Goal: Information Seeking & Learning: Learn about a topic

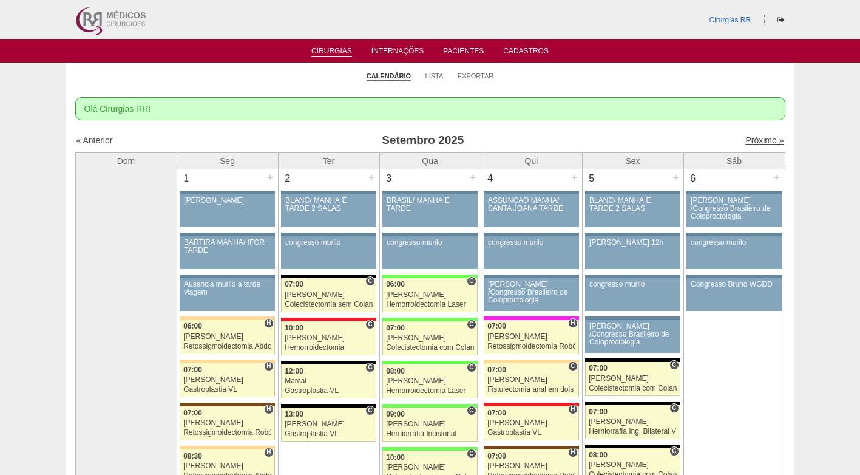
click at [750, 140] on link "Próximo »" at bounding box center [764, 140] width 38 height 10
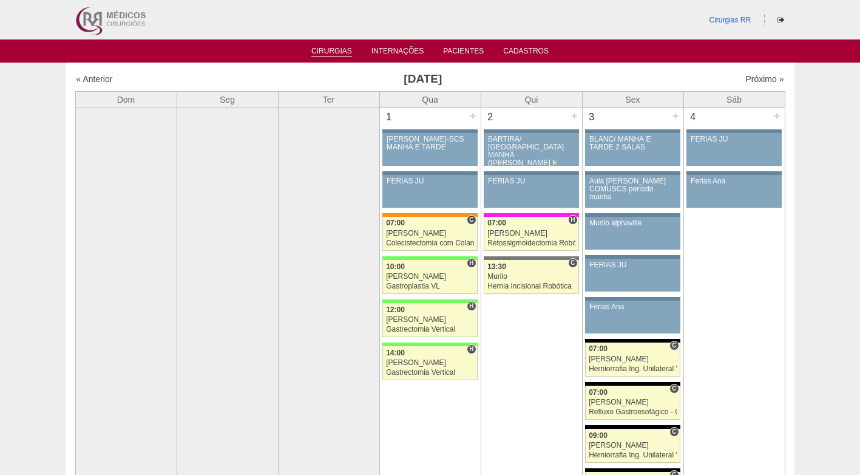
click at [351, 52] on link "Cirurgias" at bounding box center [331, 52] width 41 height 10
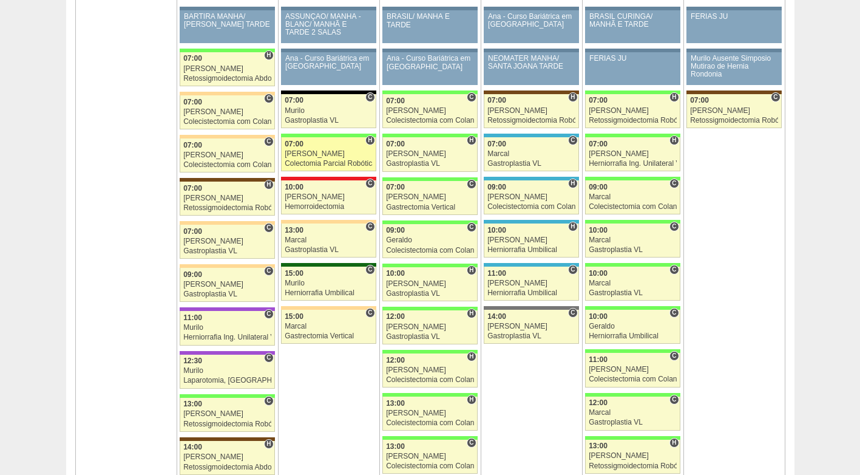
scroll to position [1881, 0]
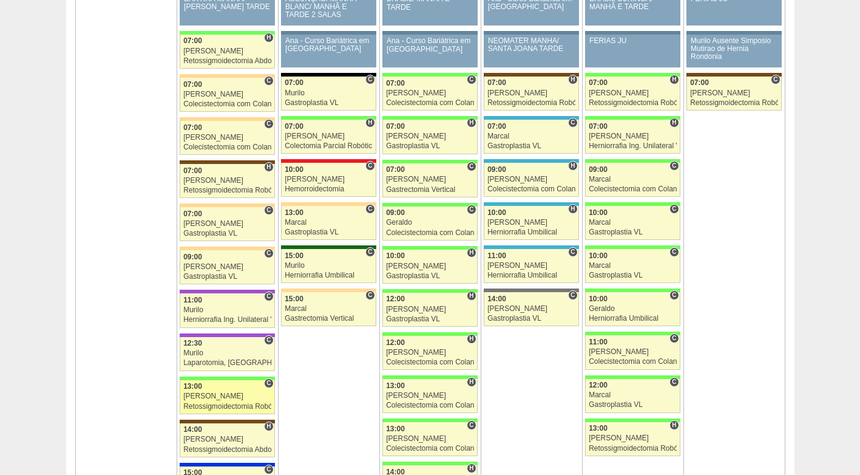
click at [226, 401] on link "87982 Cirurgias RR C 13:00 Bruno Retossigmoidectomia Robótica Hospital Brasil B…" at bounding box center [227, 397] width 95 height 34
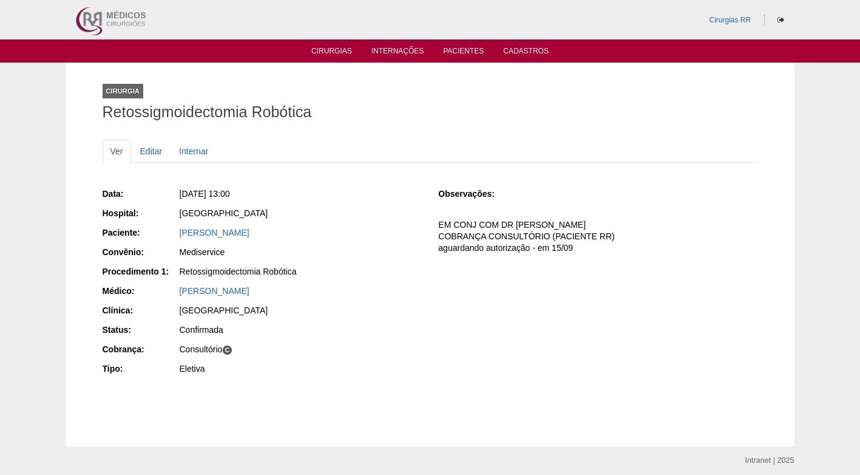
drag, startPoint x: 372, startPoint y: 300, endPoint x: 356, endPoint y: 300, distance: 15.8
click at [370, 300] on div "Data: [DATE] 13:00 Hospital: [GEOGRAPHIC_DATA] Paciente: [PERSON_NAME] Convênio…" at bounding box center [262, 282] width 319 height 198
drag, startPoint x: 371, startPoint y: 231, endPoint x: 181, endPoint y: 235, distance: 190.6
click at [181, 235] on div "[PERSON_NAME]" at bounding box center [301, 232] width 242 height 12
copy link "[PERSON_NAME]"
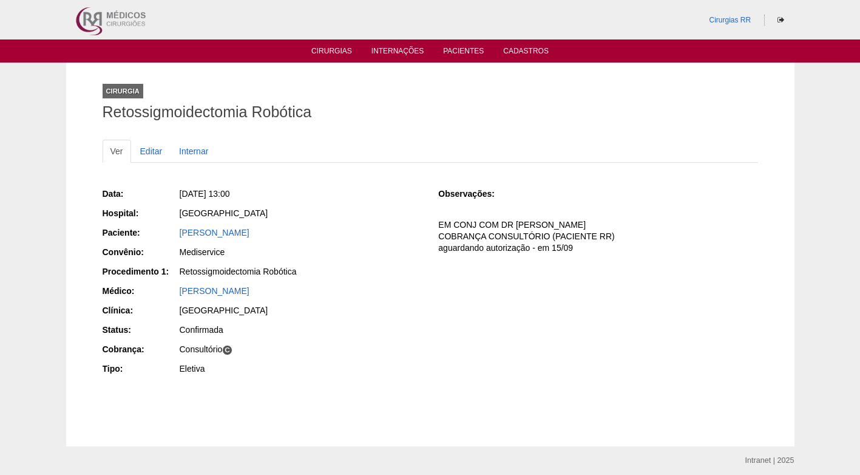
click at [395, 207] on div "[GEOGRAPHIC_DATA]" at bounding box center [301, 213] width 242 height 12
click at [496, 227] on p "EM CONJ COM DR [PERSON_NAME] COBRANÇA CONSULTÓRIO (PACIENTE RR) aguardando auto…" at bounding box center [597, 236] width 319 height 35
click at [502, 246] on p "EM CONJ COM DR [PERSON_NAME] COBRANÇA CONSULTÓRIO (PACIENTE RR) aguardando auto…" at bounding box center [597, 236] width 319 height 35
click at [392, 120] on div "Cirurgia Retossigmoidectomia Robótica" at bounding box center [430, 100] width 655 height 56
click at [477, 140] on ul "Ver Editar Internar" at bounding box center [430, 151] width 655 height 23
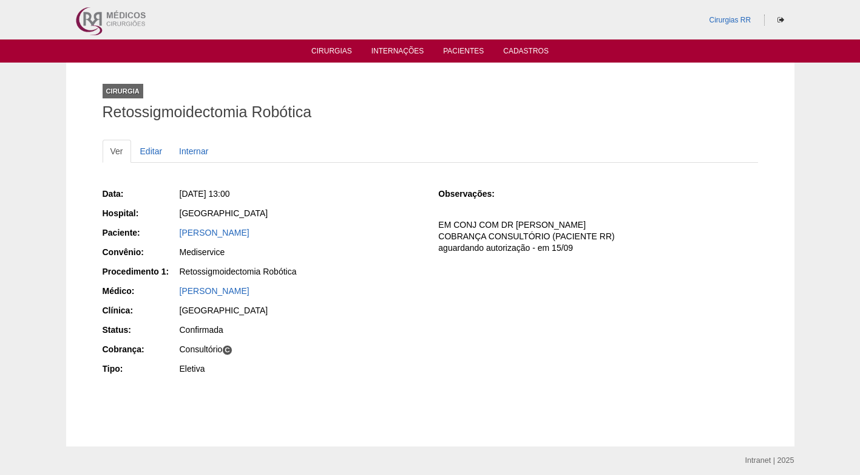
click at [385, 157] on ul "Ver Editar Internar" at bounding box center [430, 151] width 655 height 23
